Goal: Navigation & Orientation: Find specific page/section

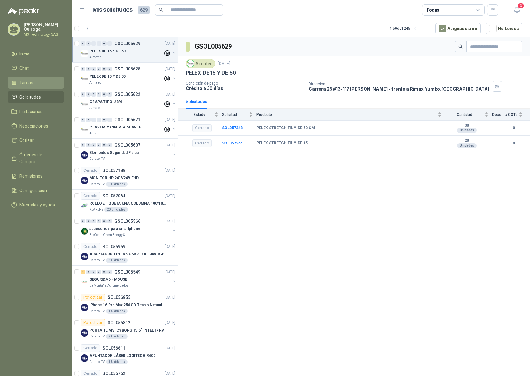
click at [21, 82] on span "Tareas" at bounding box center [26, 82] width 14 height 7
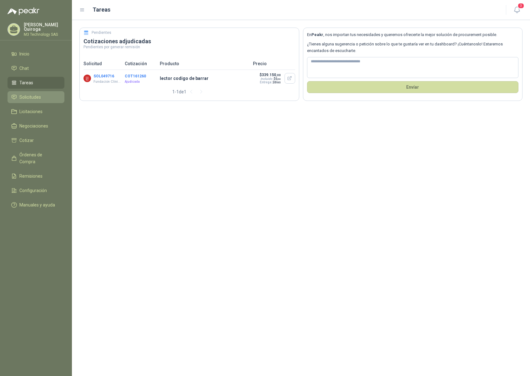
click at [36, 95] on span "Solicitudes" at bounding box center [30, 97] width 22 height 7
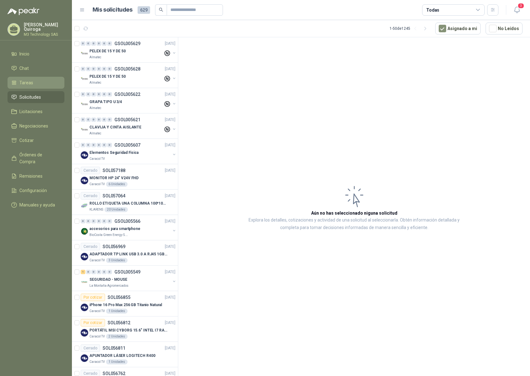
click at [30, 79] on span "Tareas" at bounding box center [26, 82] width 14 height 7
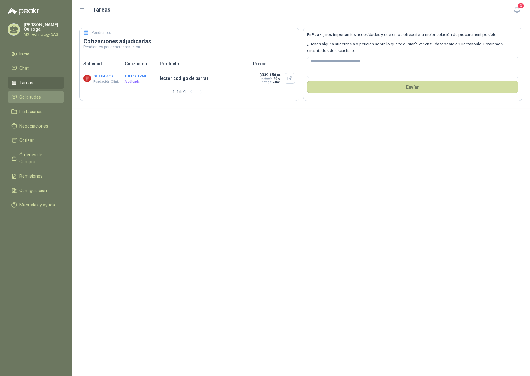
click at [27, 94] on span "Solicitudes" at bounding box center [30, 97] width 22 height 7
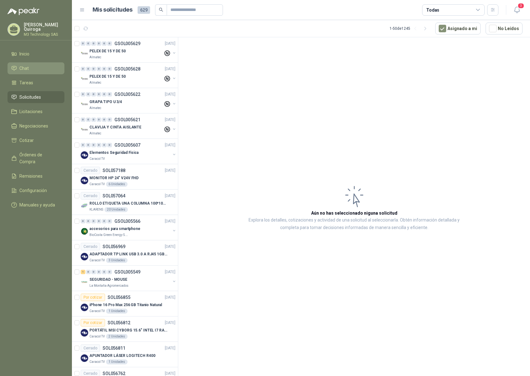
click at [26, 66] on span "Chat" at bounding box center [23, 68] width 9 height 7
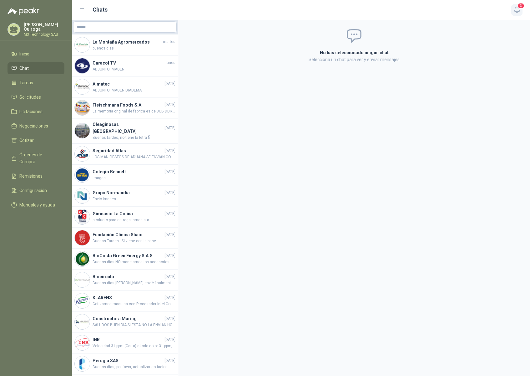
click at [513, 9] on button "3" at bounding box center [517, 9] width 11 height 11
